Goal: Information Seeking & Learning: Learn about a topic

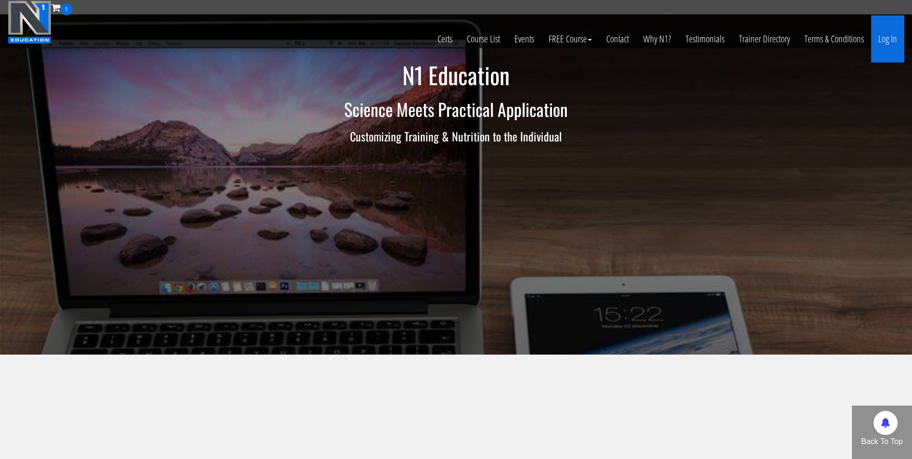
click at [877, 41] on link "Log In" at bounding box center [887, 38] width 33 height 47
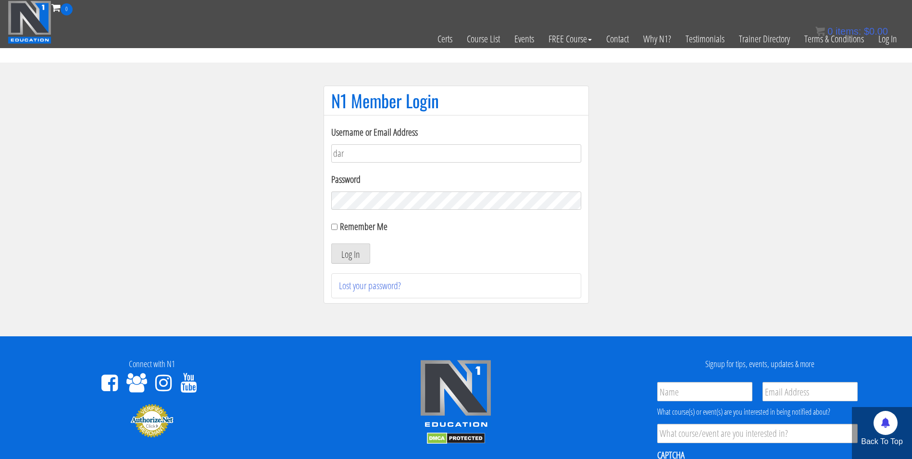
type input "[EMAIL_ADDRESS][DOMAIN_NAME]"
click at [331, 243] on button "Log In" at bounding box center [350, 253] width 39 height 20
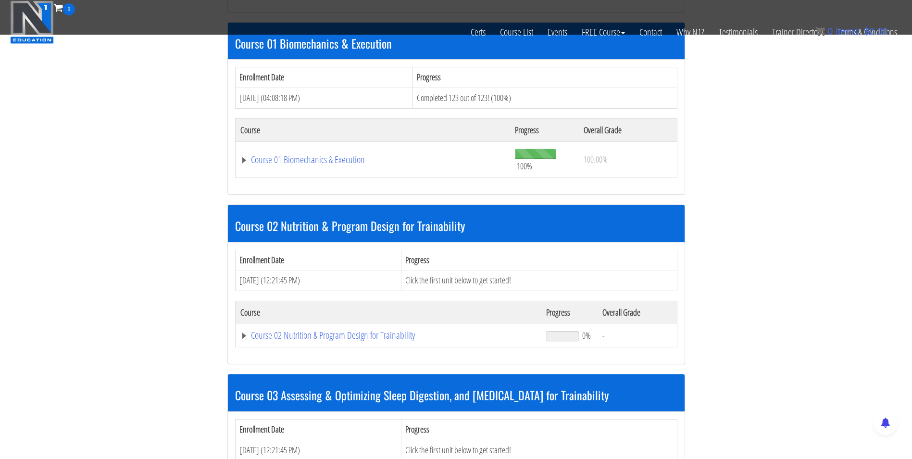
scroll to position [303, 0]
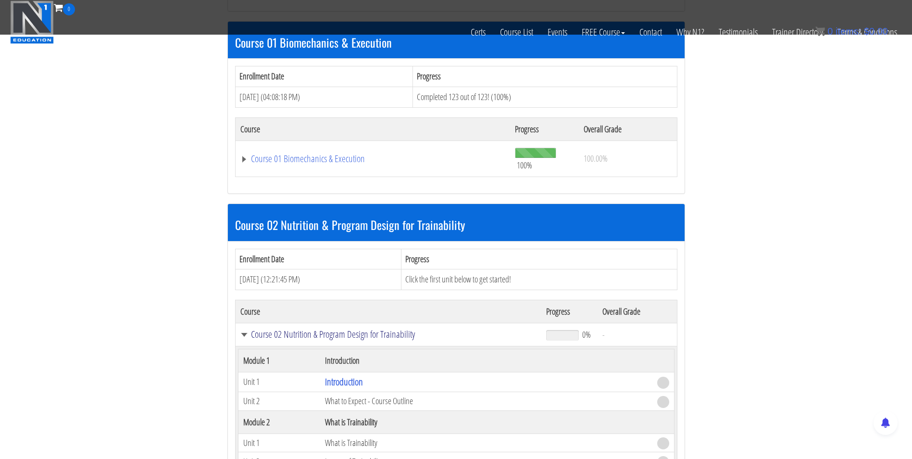
scroll to position [398, 0]
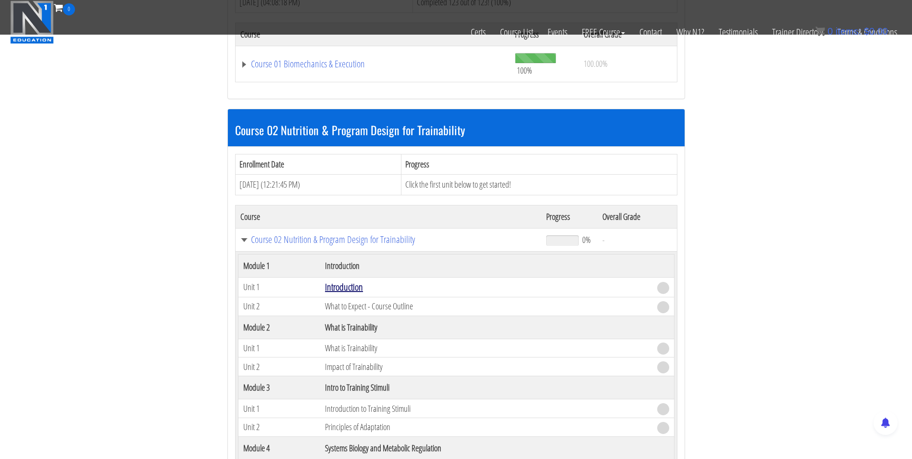
click at [340, 290] on link "Introduction" at bounding box center [344, 286] width 38 height 13
